Goal: Navigation & Orientation: Find specific page/section

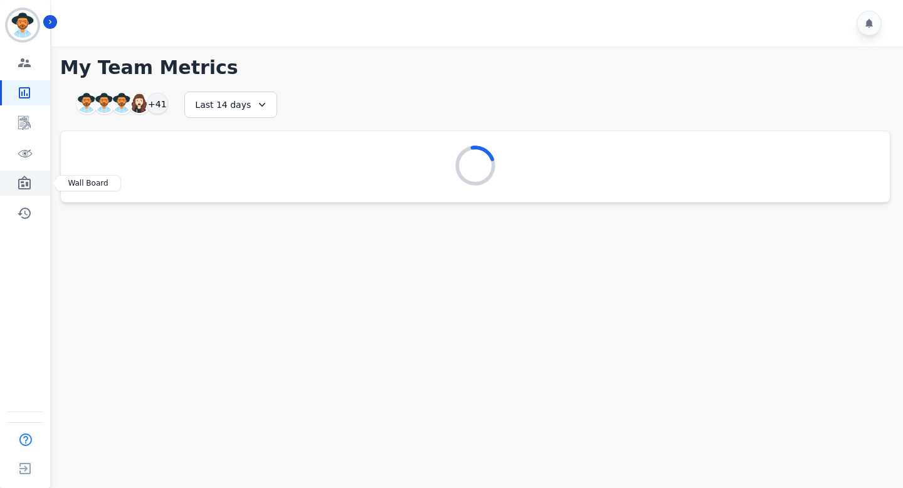
click at [25, 185] on icon "Sidebar" at bounding box center [24, 183] width 15 height 15
